Goal: Transaction & Acquisition: Purchase product/service

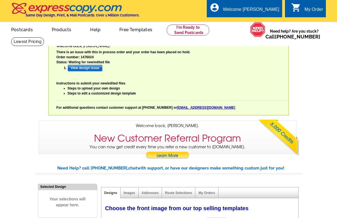
select select "785"
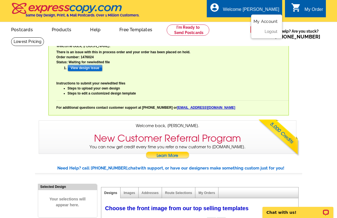
click at [270, 21] on link "My Account" at bounding box center [266, 21] width 24 height 5
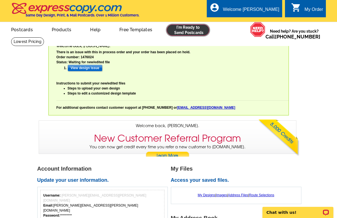
click at [196, 30] on link at bounding box center [188, 29] width 43 height 11
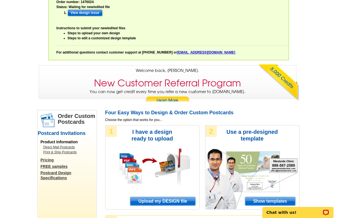
scroll to position [57, 0]
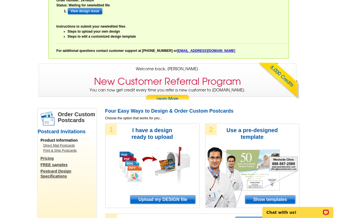
click at [148, 199] on span "Upload my DESIGN file" at bounding box center [162, 199] width 65 height 8
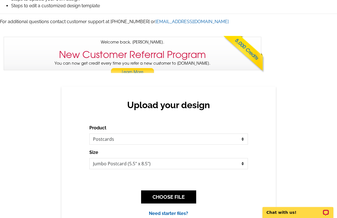
scroll to position [114, 0]
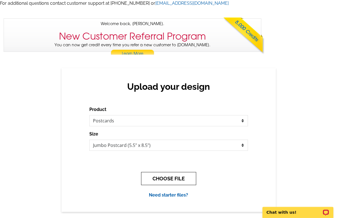
click at [171, 178] on button "CHOOSE FILE" at bounding box center [168, 178] width 55 height 13
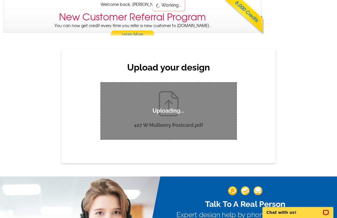
scroll to position [142, 0]
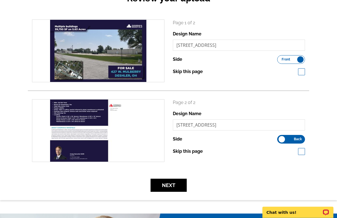
scroll to position [227, 0]
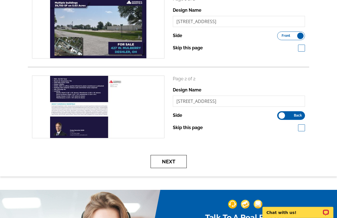
click at [169, 161] on button "Next" at bounding box center [169, 161] width 36 height 13
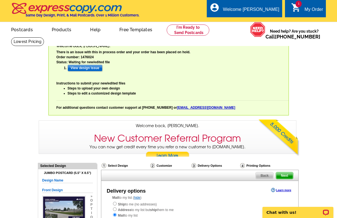
click at [303, 8] on link "1 shopping_cart My Order" at bounding box center [307, 9] width 32 height 7
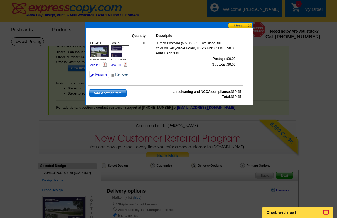
click at [118, 75] on link "Remove" at bounding box center [119, 74] width 19 height 8
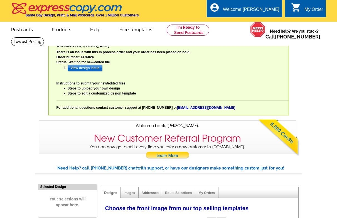
select select "785"
click at [270, 33] on link "Logout" at bounding box center [270, 31] width 14 height 5
